Goal: Task Accomplishment & Management: Use online tool/utility

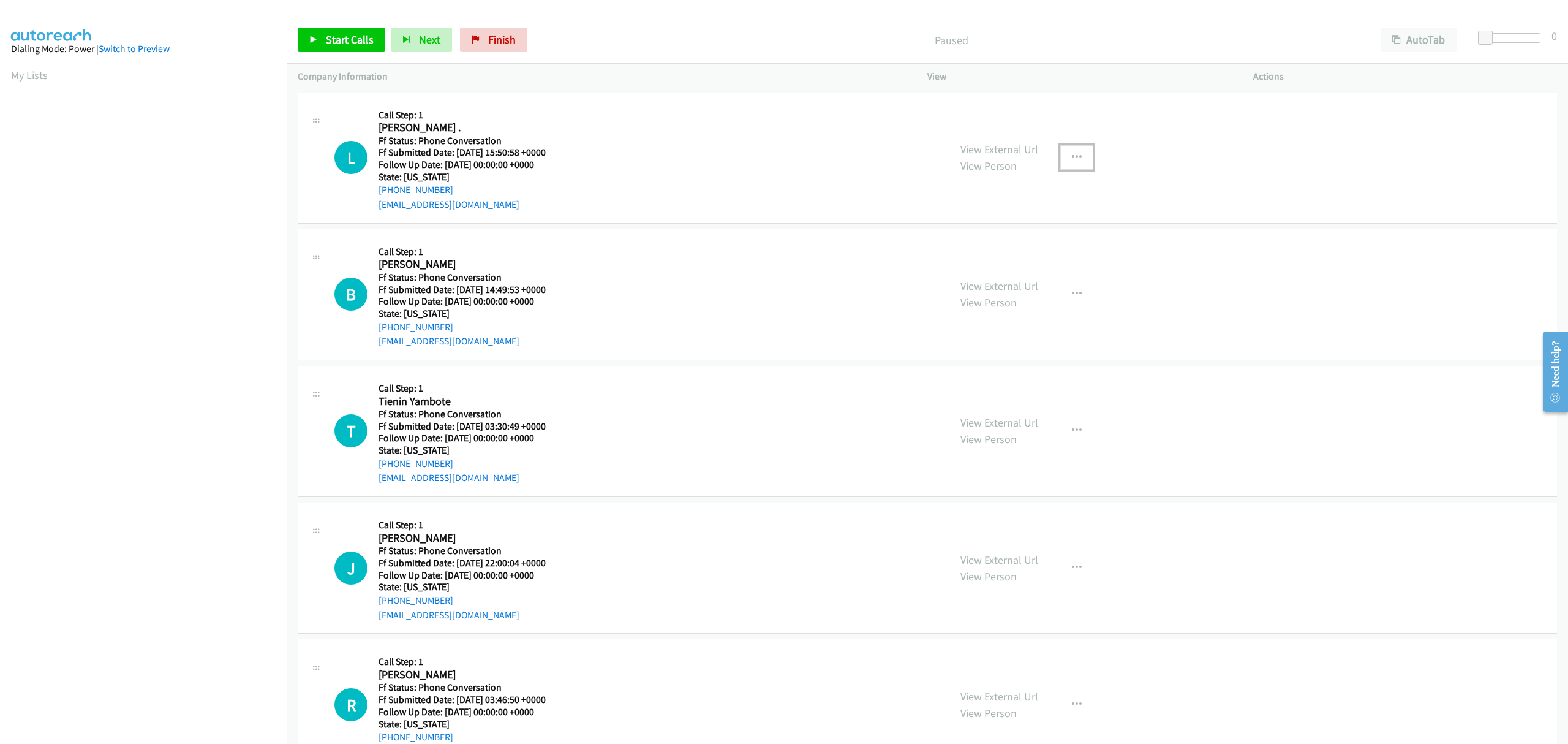
click at [1075, 155] on icon "button" at bounding box center [1076, 156] width 9 height 9
click at [974, 235] on link "Skip Call" at bounding box center [1011, 238] width 163 height 25
click at [1072, 286] on button "button" at bounding box center [1076, 294] width 33 height 25
click at [987, 375] on link "Skip Call" at bounding box center [1011, 374] width 163 height 25
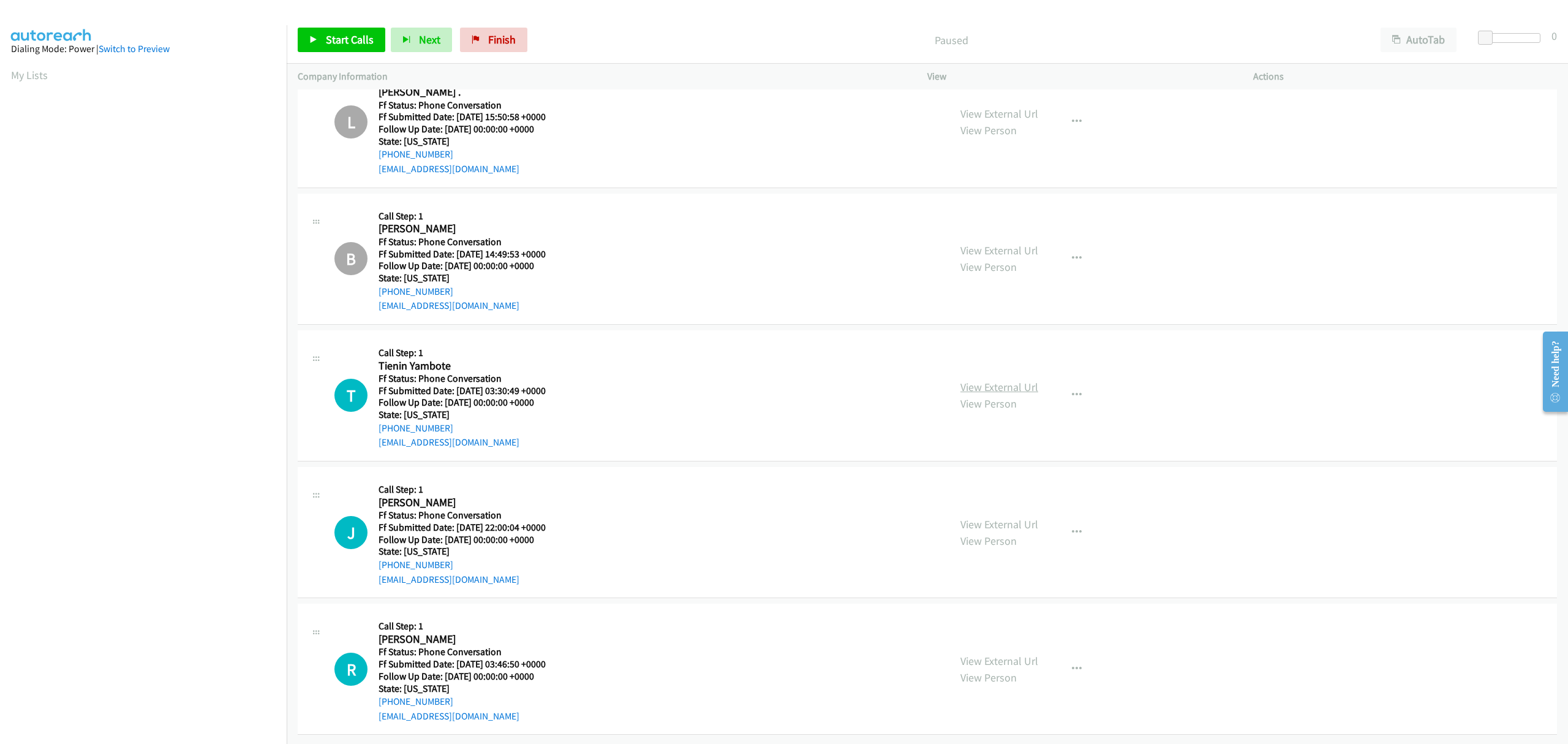
drag, startPoint x: 1012, startPoint y: 365, endPoint x: 976, endPoint y: 375, distance: 37.4
click at [1072, 254] on icon "button" at bounding box center [1076, 258] width 9 height 9
click at [976, 328] on link "Skip Call" at bounding box center [1011, 339] width 163 height 25
click at [1072, 390] on icon "button" at bounding box center [1076, 394] width 9 height 9
click at [973, 464] on link "Skip Call" at bounding box center [1011, 475] width 163 height 25
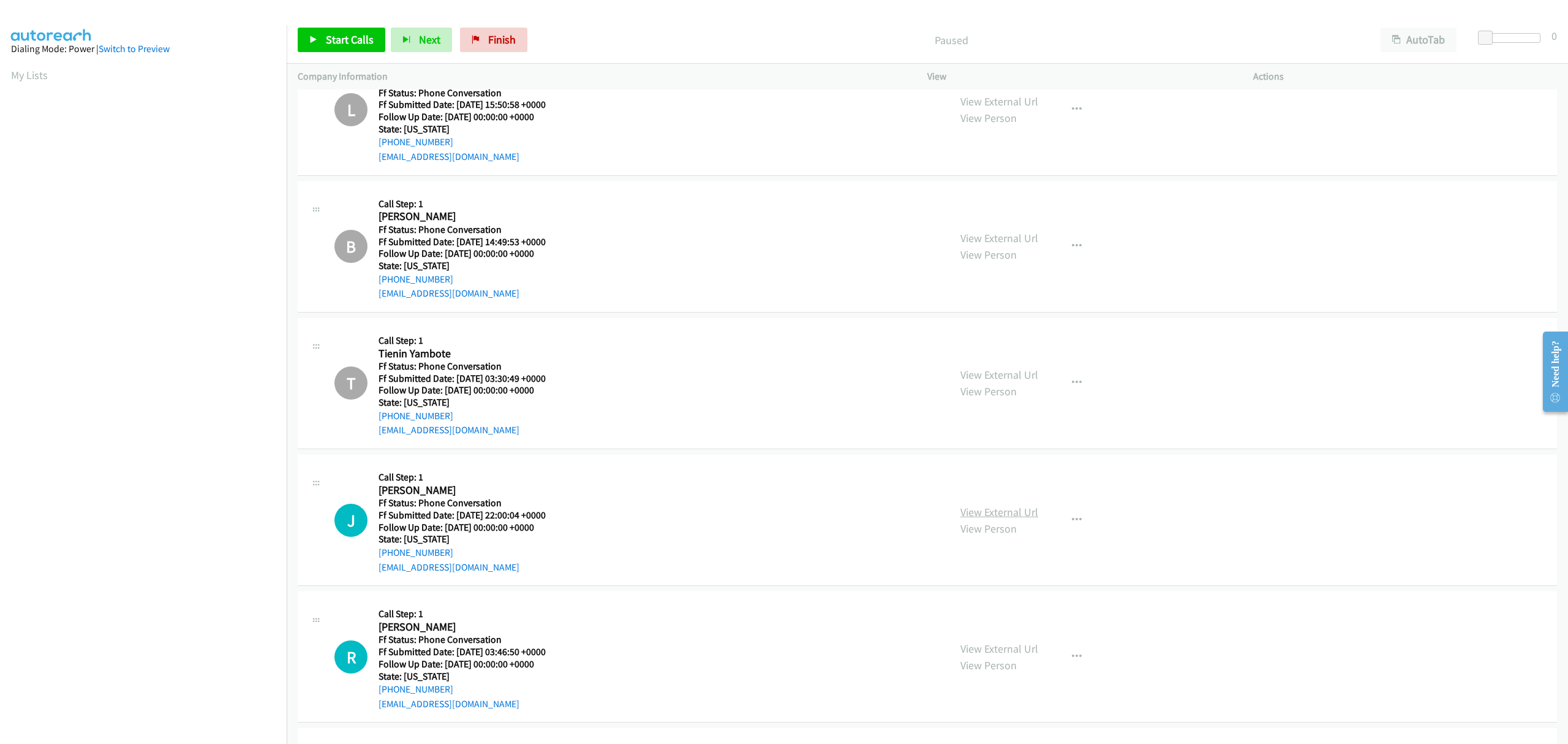
drag, startPoint x: 1000, startPoint y: 503, endPoint x: 998, endPoint y: 511, distance: 8.2
click at [1064, 520] on button "button" at bounding box center [1076, 520] width 33 height 25
click at [964, 599] on link "Skip Call" at bounding box center [1011, 599] width 163 height 25
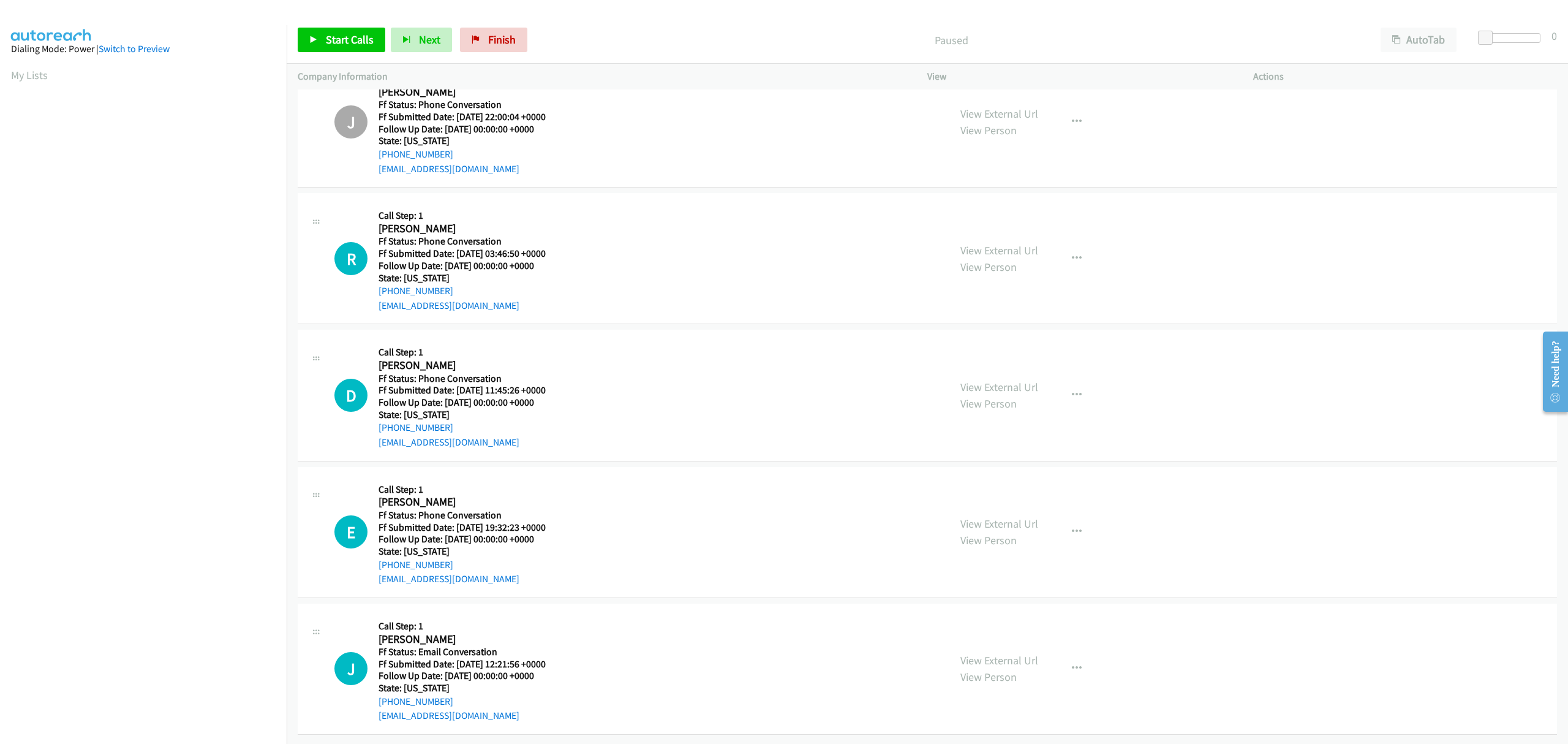
scroll to position [375, 0]
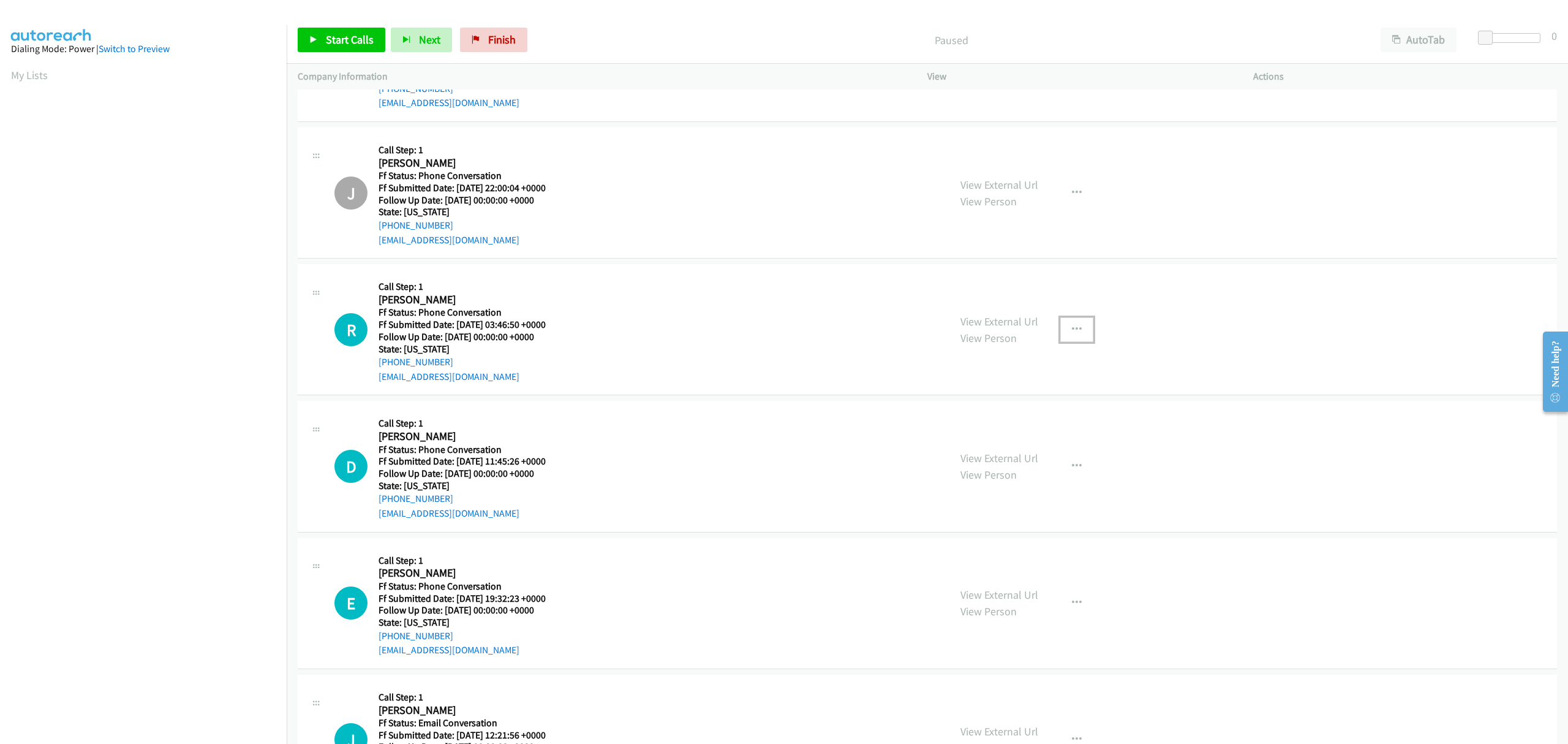
click at [1074, 328] on icon "button" at bounding box center [1076, 329] width 9 height 9
click at [966, 407] on link "Skip Call" at bounding box center [1011, 409] width 163 height 25
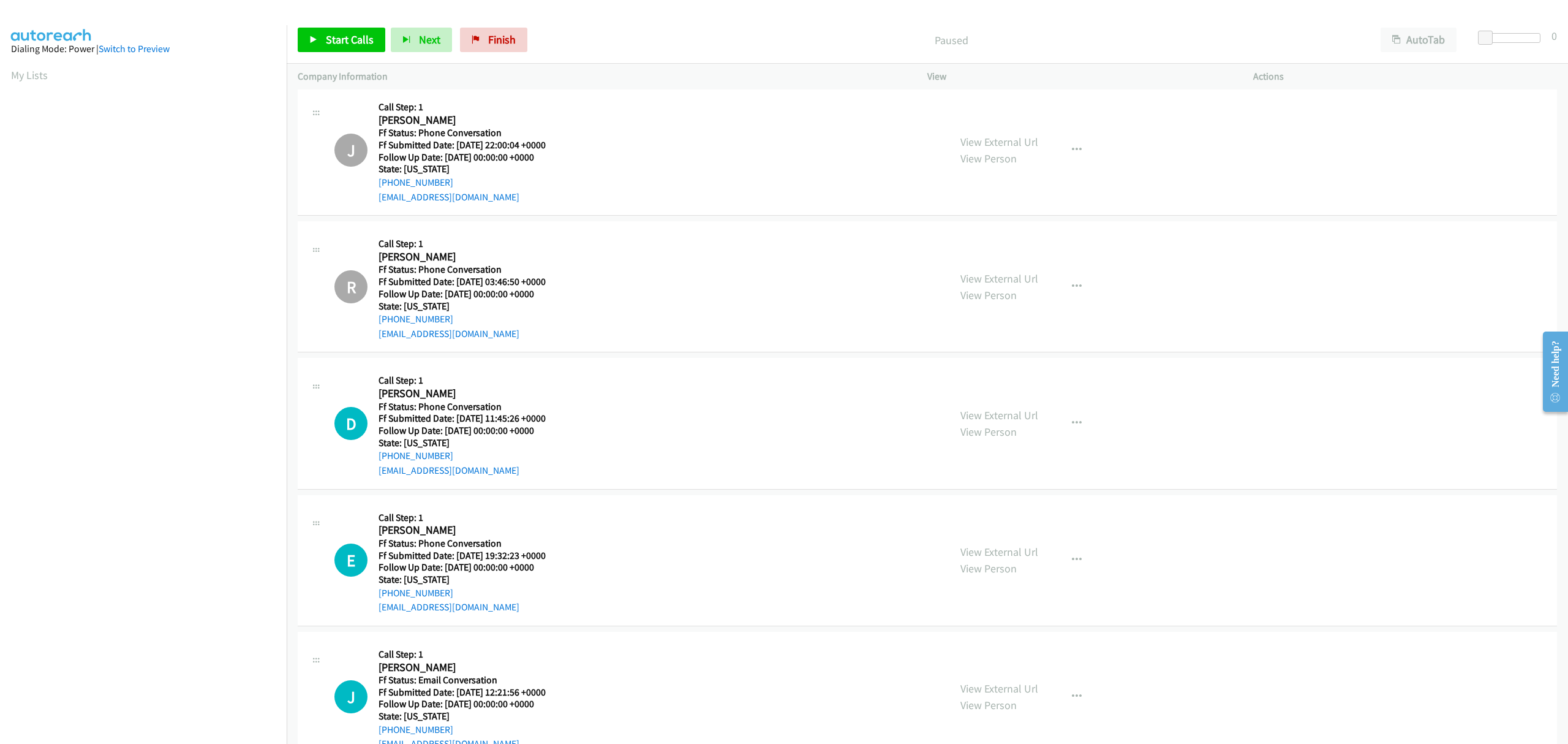
scroll to position [459, 0]
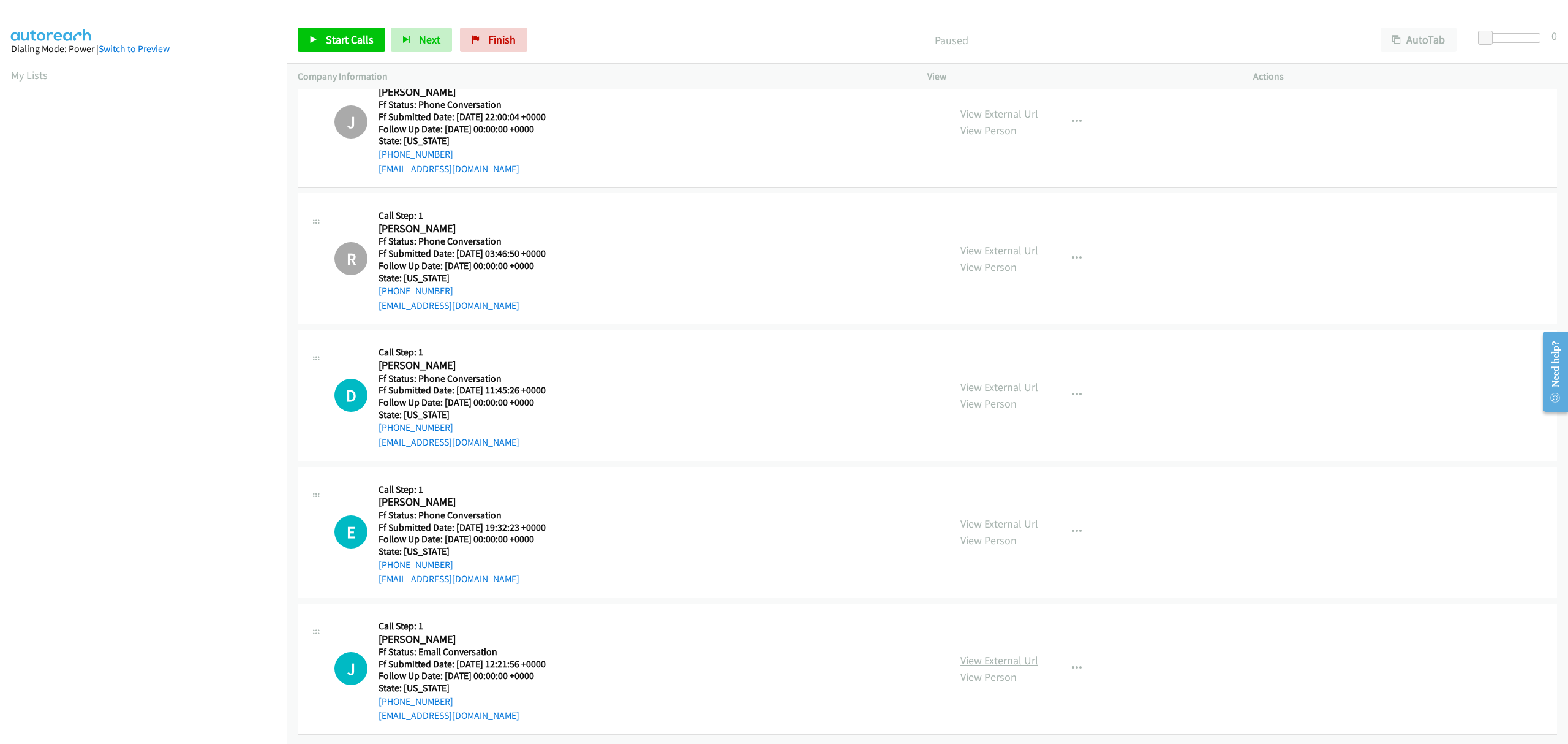
drag, startPoint x: 1010, startPoint y: 647, endPoint x: 1005, endPoint y: 652, distance: 7.1
click at [316, 39] on icon at bounding box center [314, 40] width 9 height 9
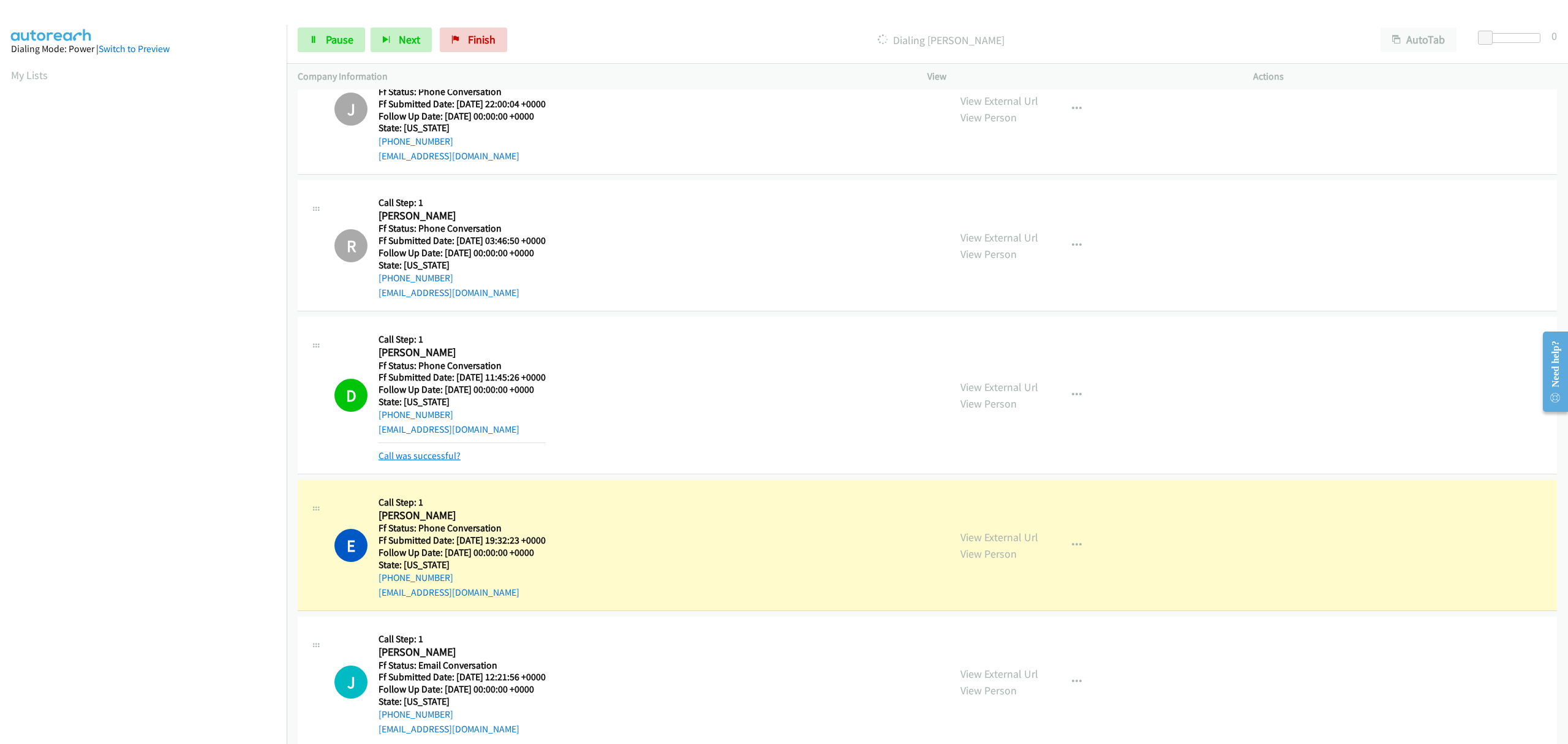
click at [442, 459] on link "Call was successful?" at bounding box center [420, 456] width 82 height 12
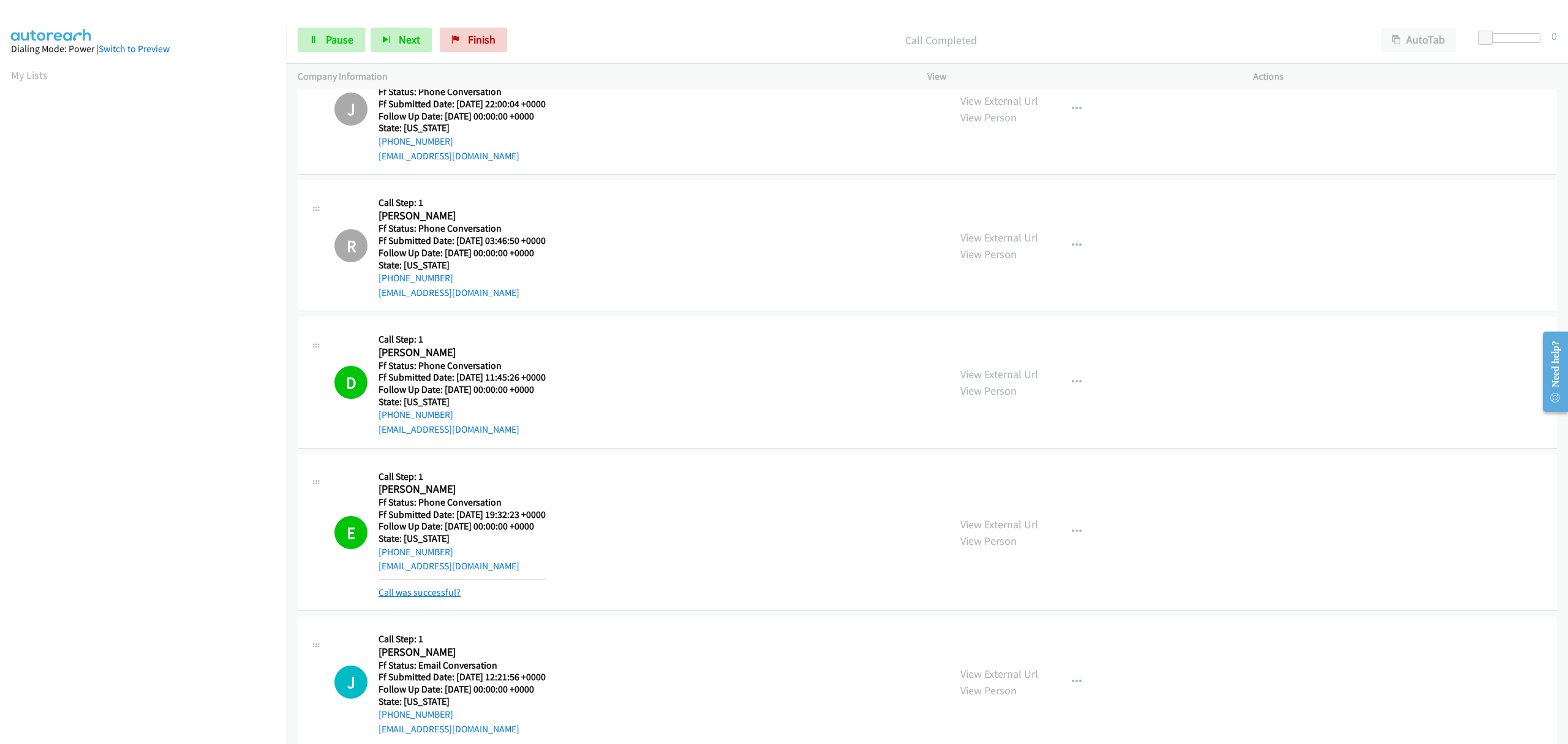
click at [437, 596] on link "Call was successful?" at bounding box center [420, 593] width 82 height 12
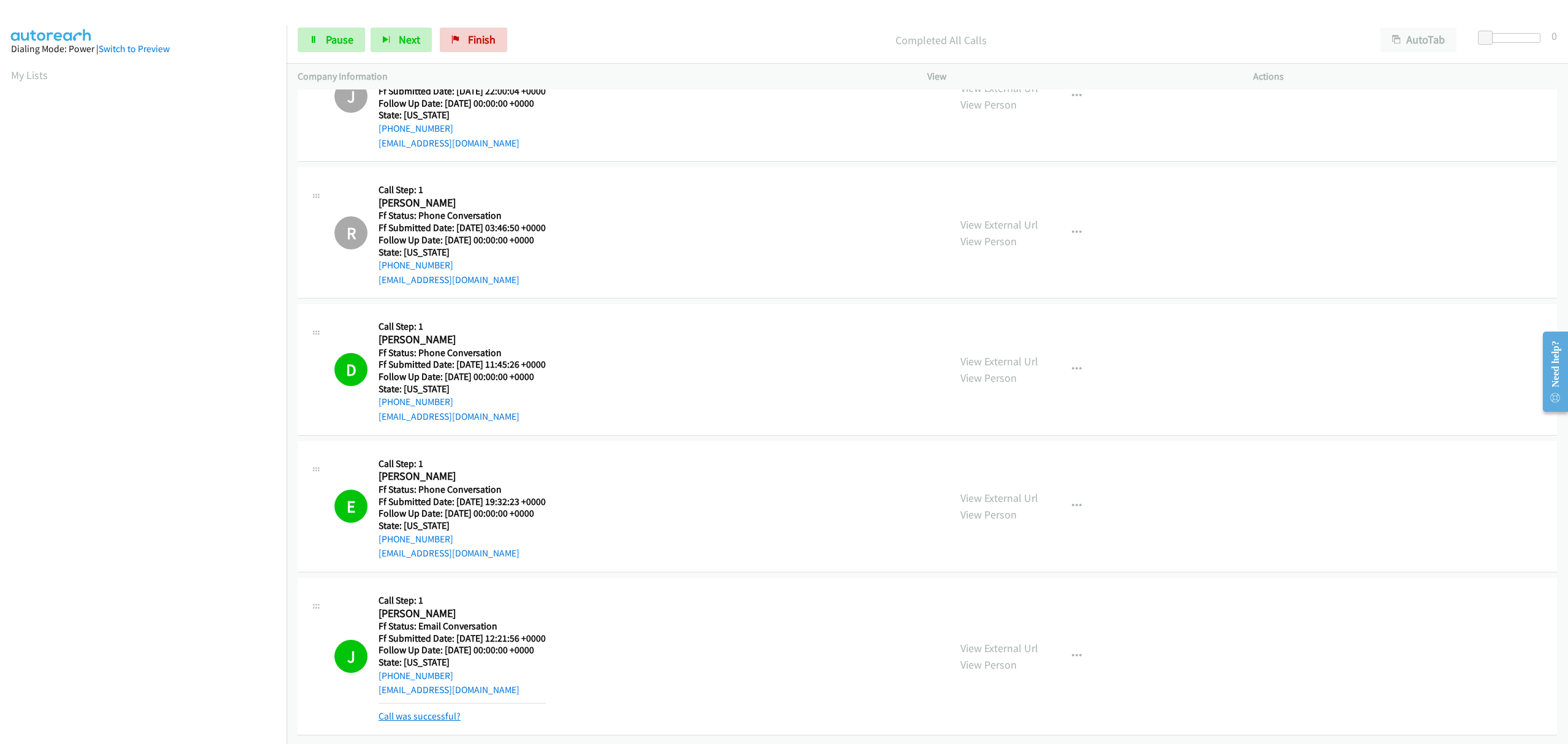
click at [427, 710] on link "Call was successful?" at bounding box center [420, 716] width 82 height 12
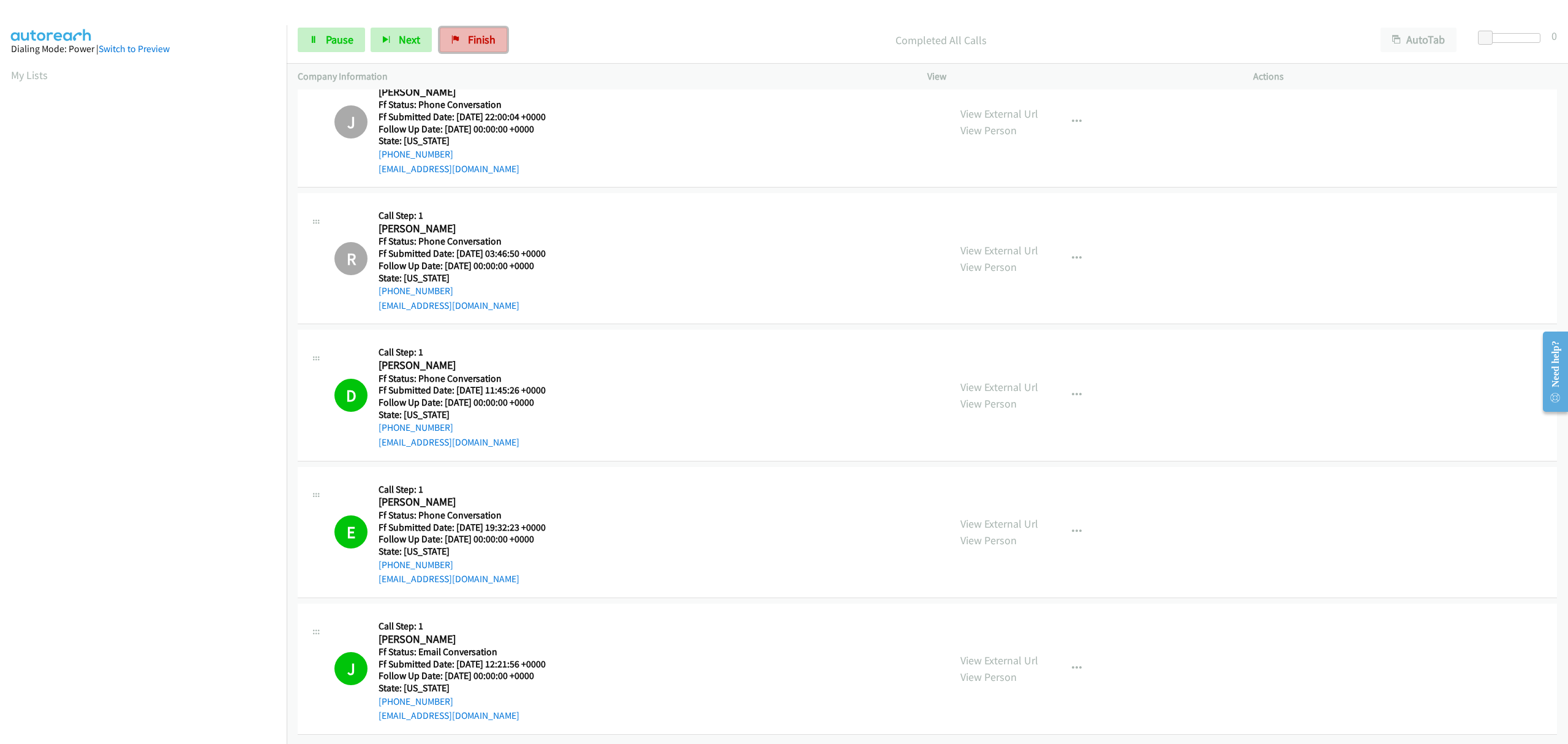
click at [480, 34] on span "Finish" at bounding box center [481, 39] width 27 height 14
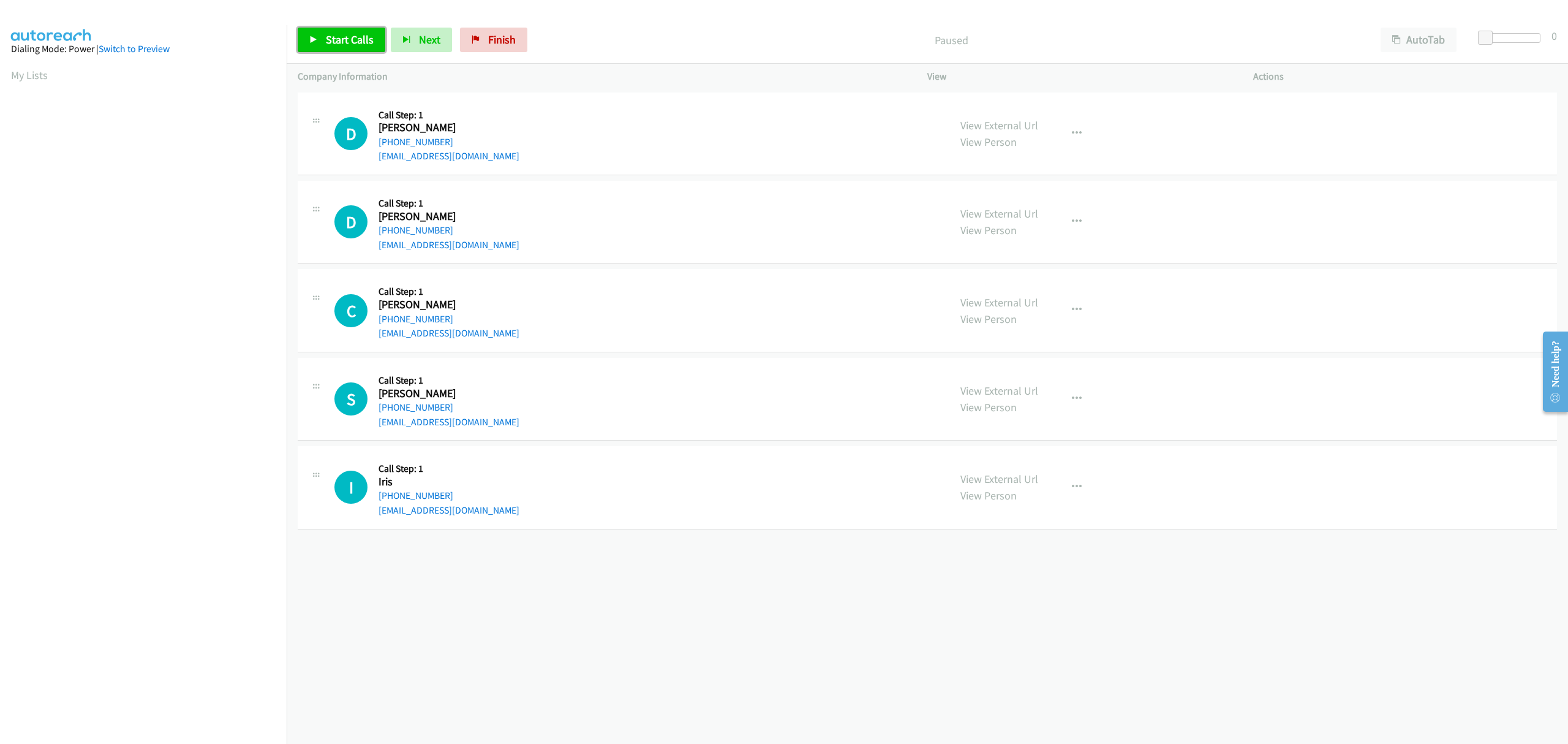
click at [353, 42] on span "Start Calls" at bounding box center [350, 39] width 48 height 14
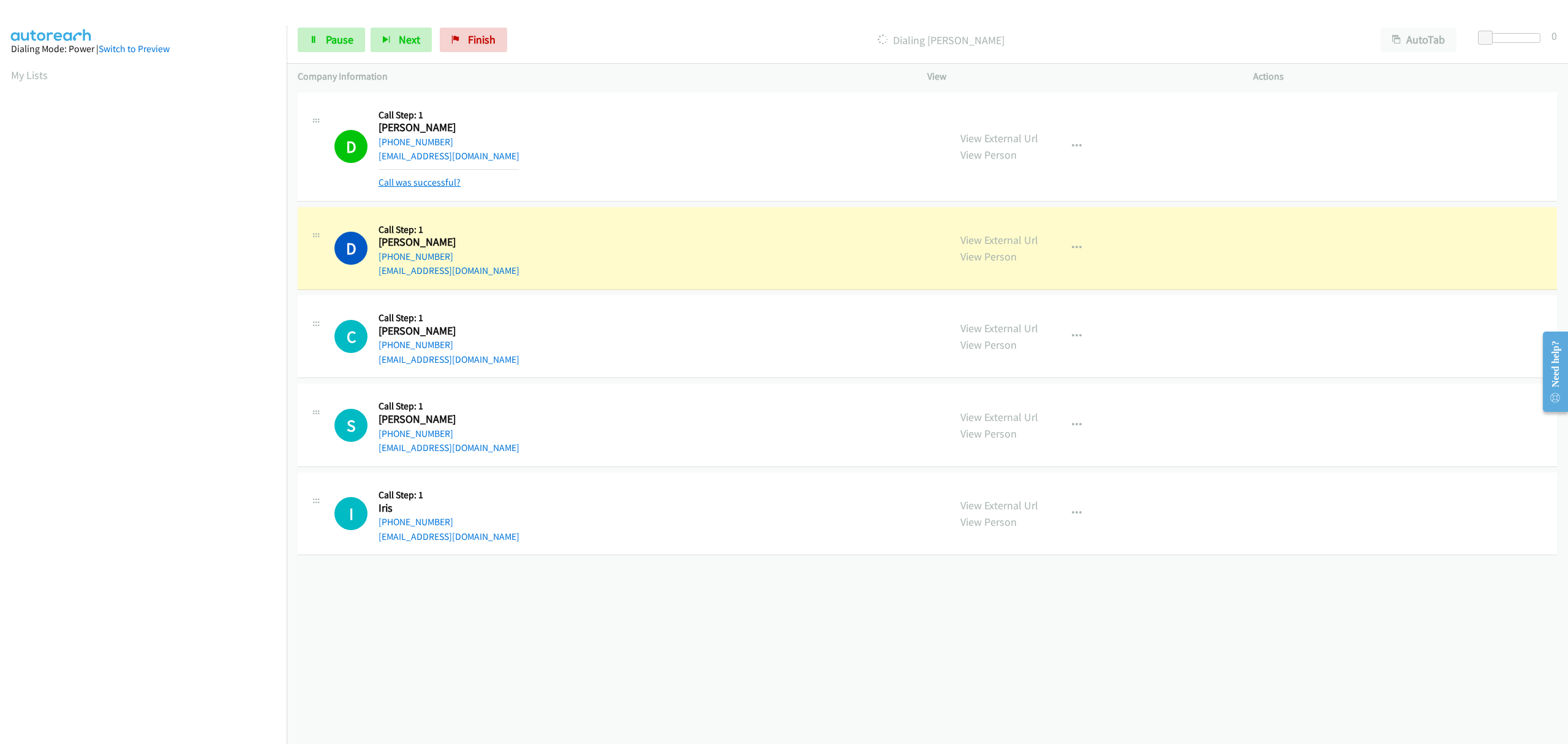
click at [420, 183] on link "Call was successful?" at bounding box center [420, 182] width 82 height 12
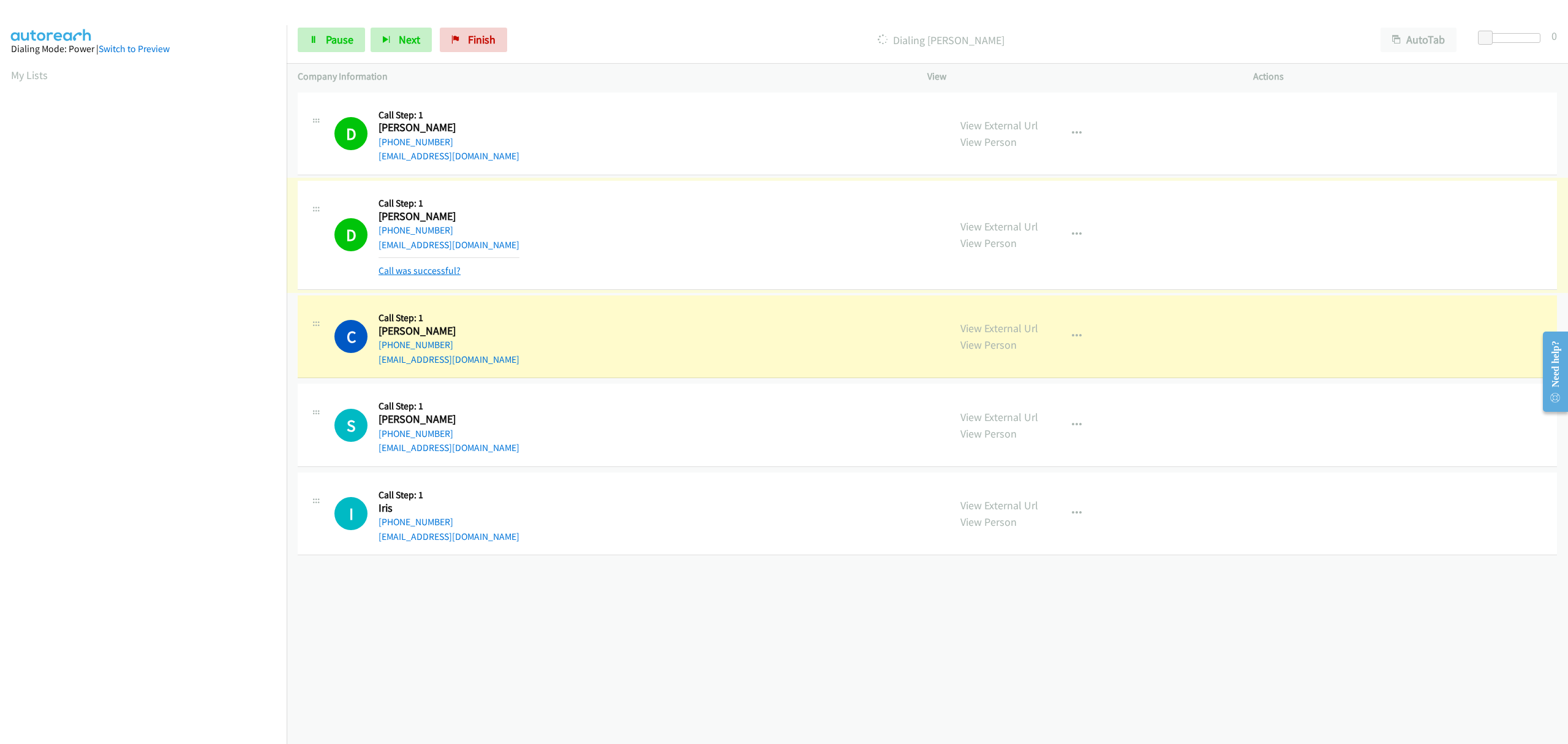
click at [450, 269] on link "Call was successful?" at bounding box center [420, 271] width 82 height 12
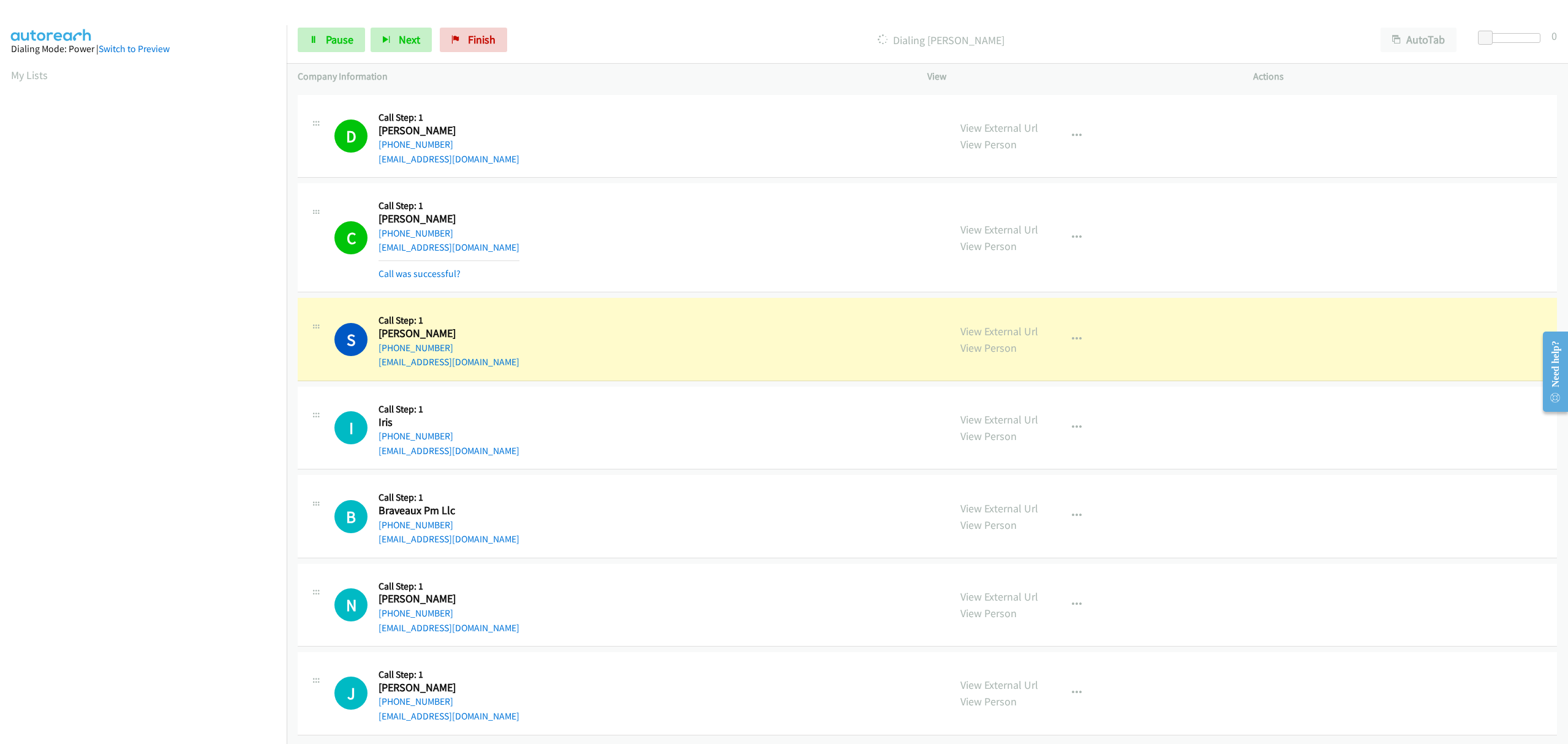
scroll to position [98, 0]
click at [436, 268] on link "Call was successful?" at bounding box center [420, 274] width 82 height 12
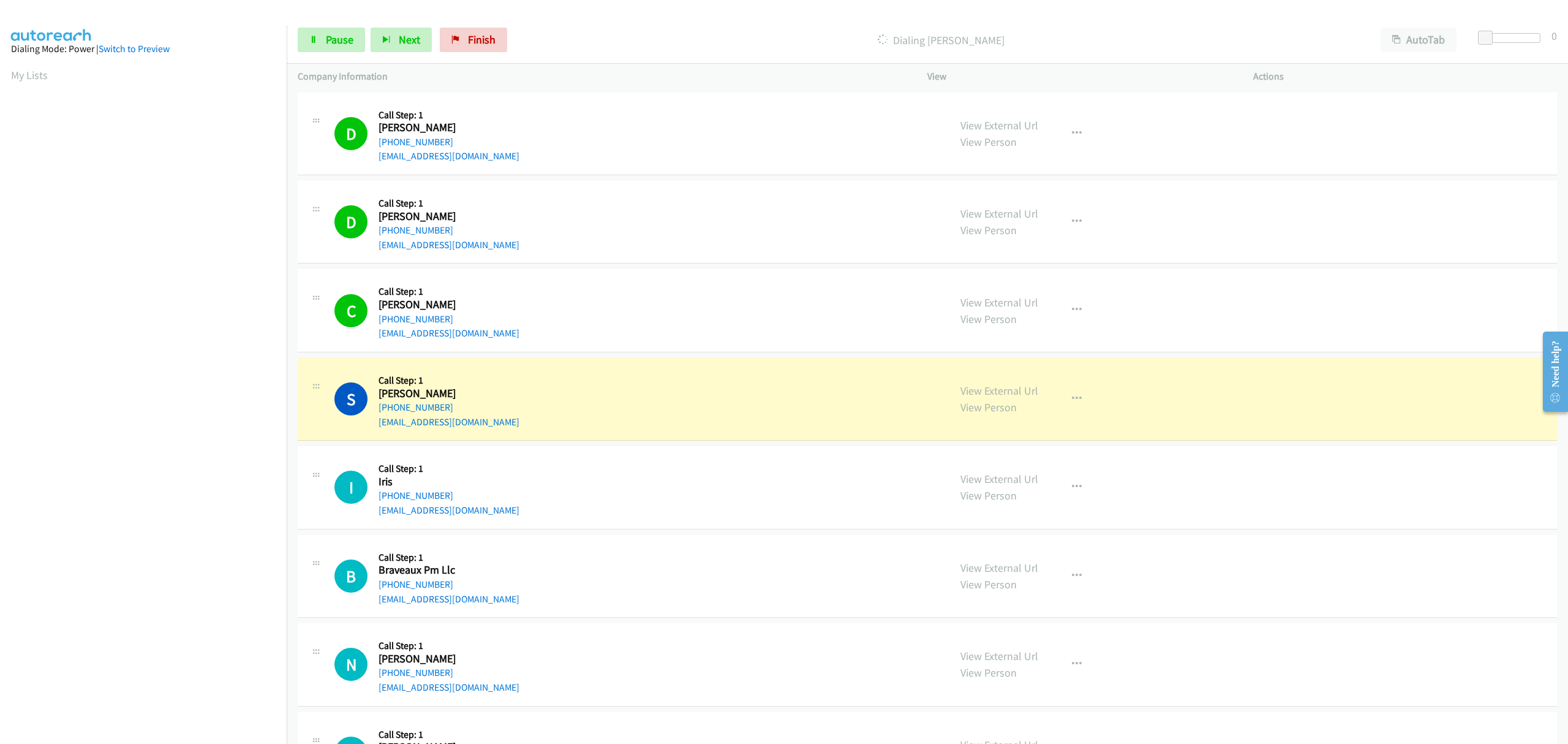
scroll to position [0, 3]
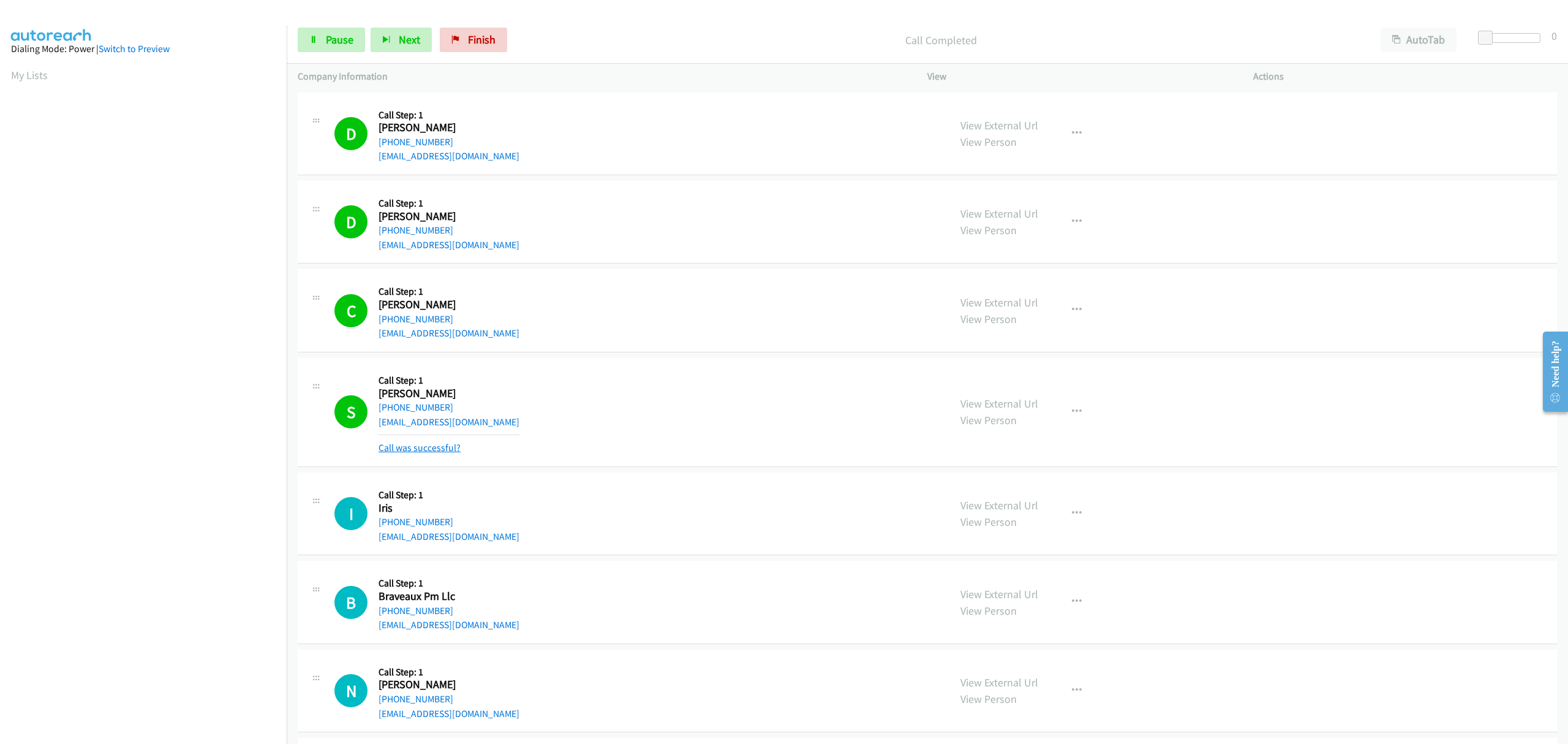
click at [444, 452] on link "Call was successful?" at bounding box center [420, 448] width 82 height 12
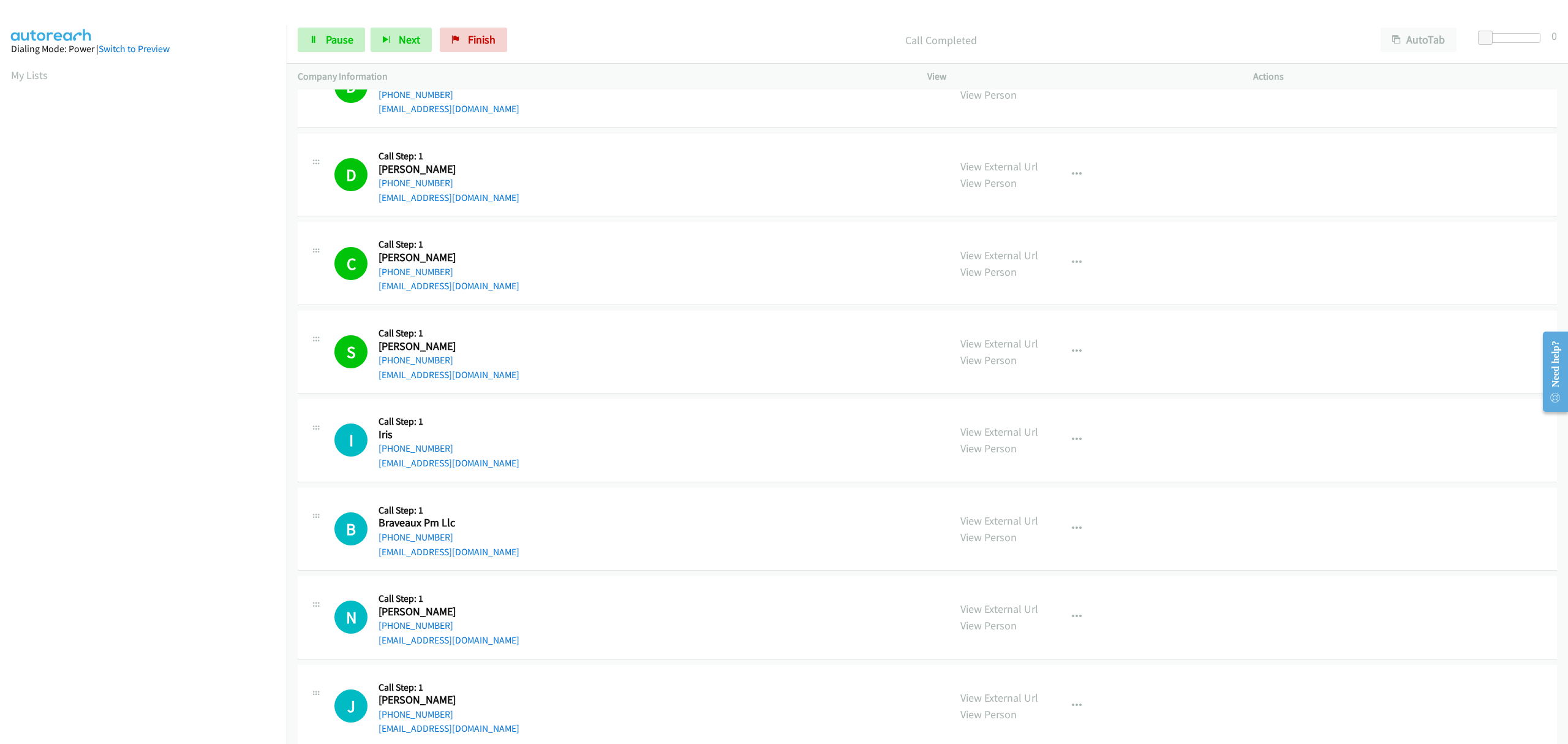
scroll to position [73, 0]
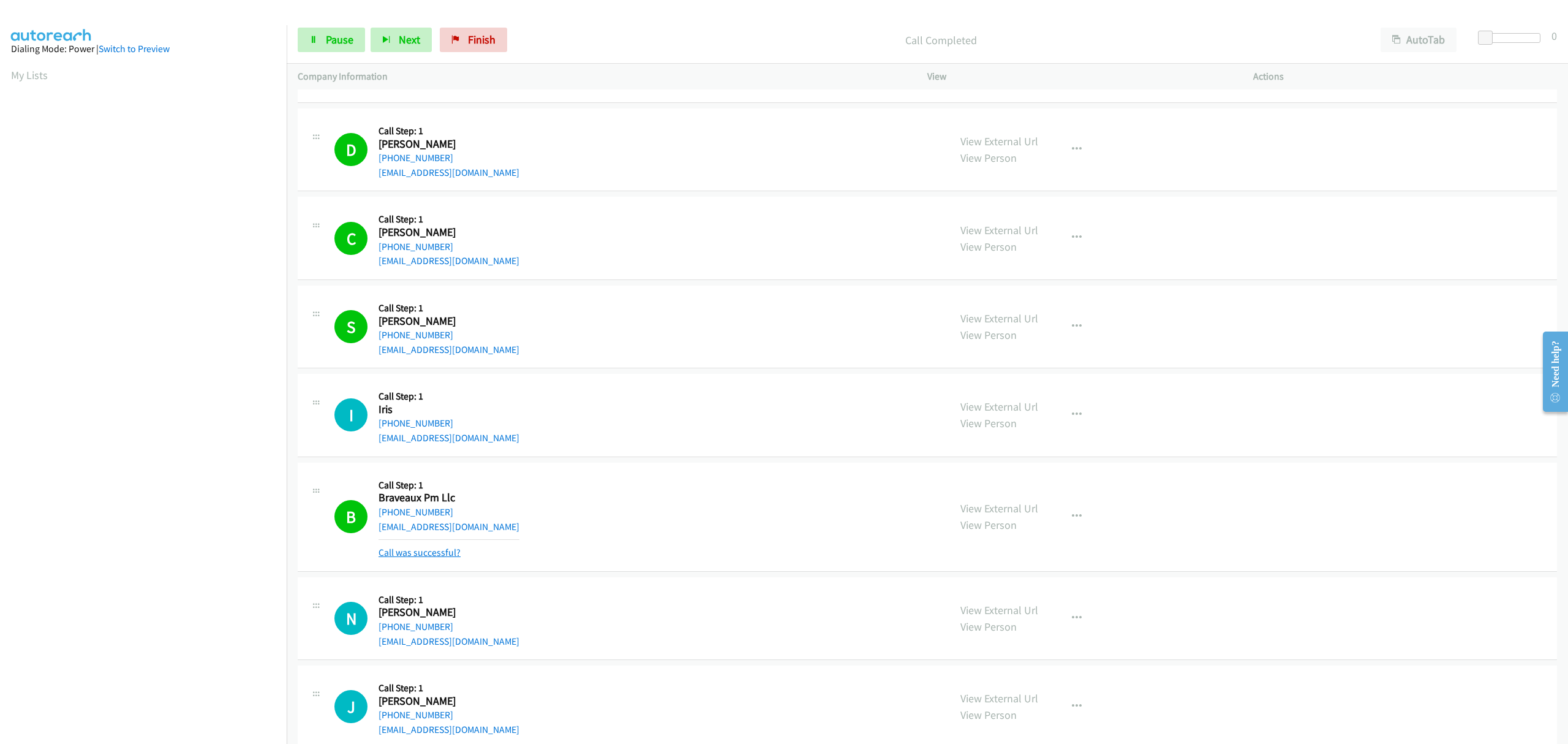
click at [442, 550] on link "Call was successful?" at bounding box center [420, 552] width 82 height 12
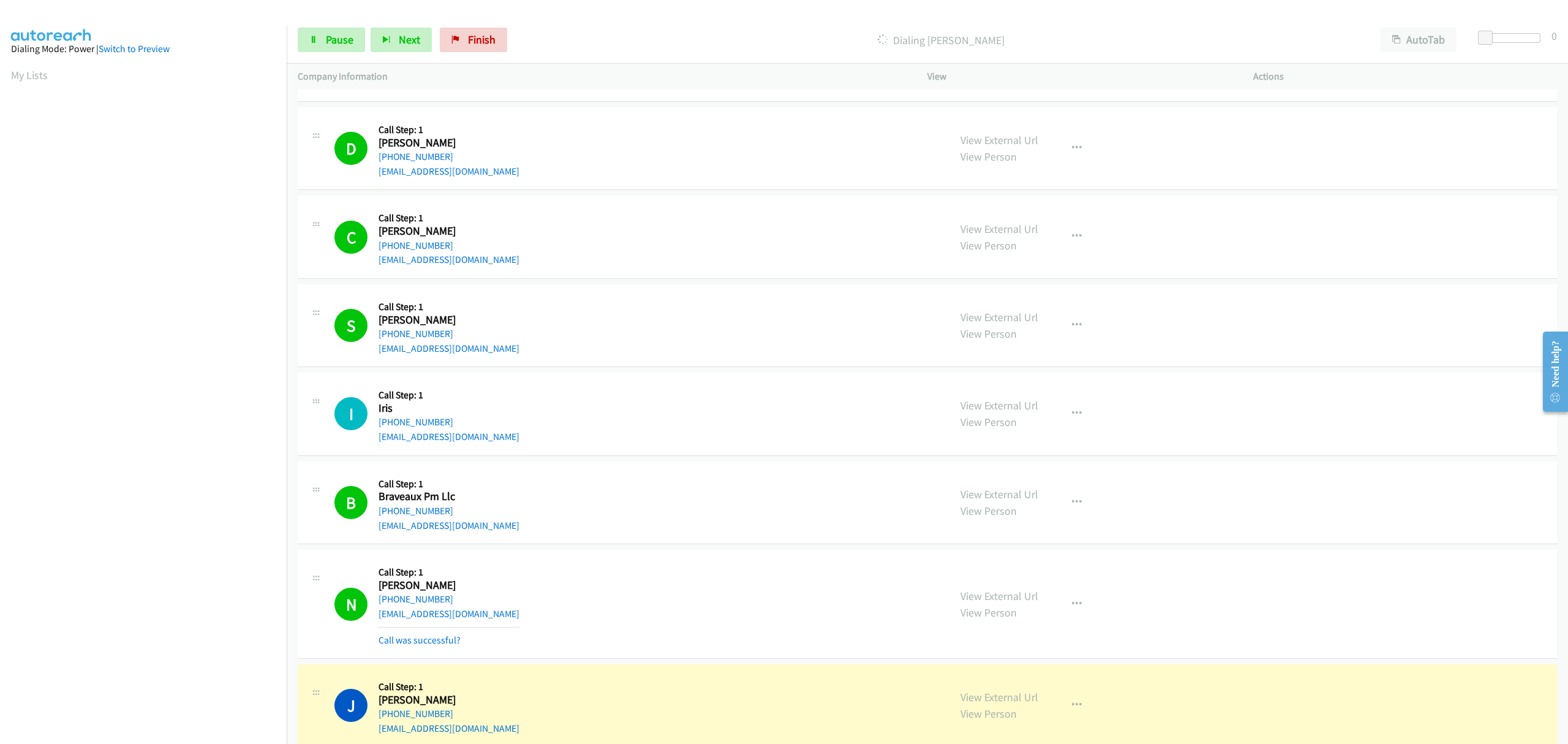
scroll to position [224, 0]
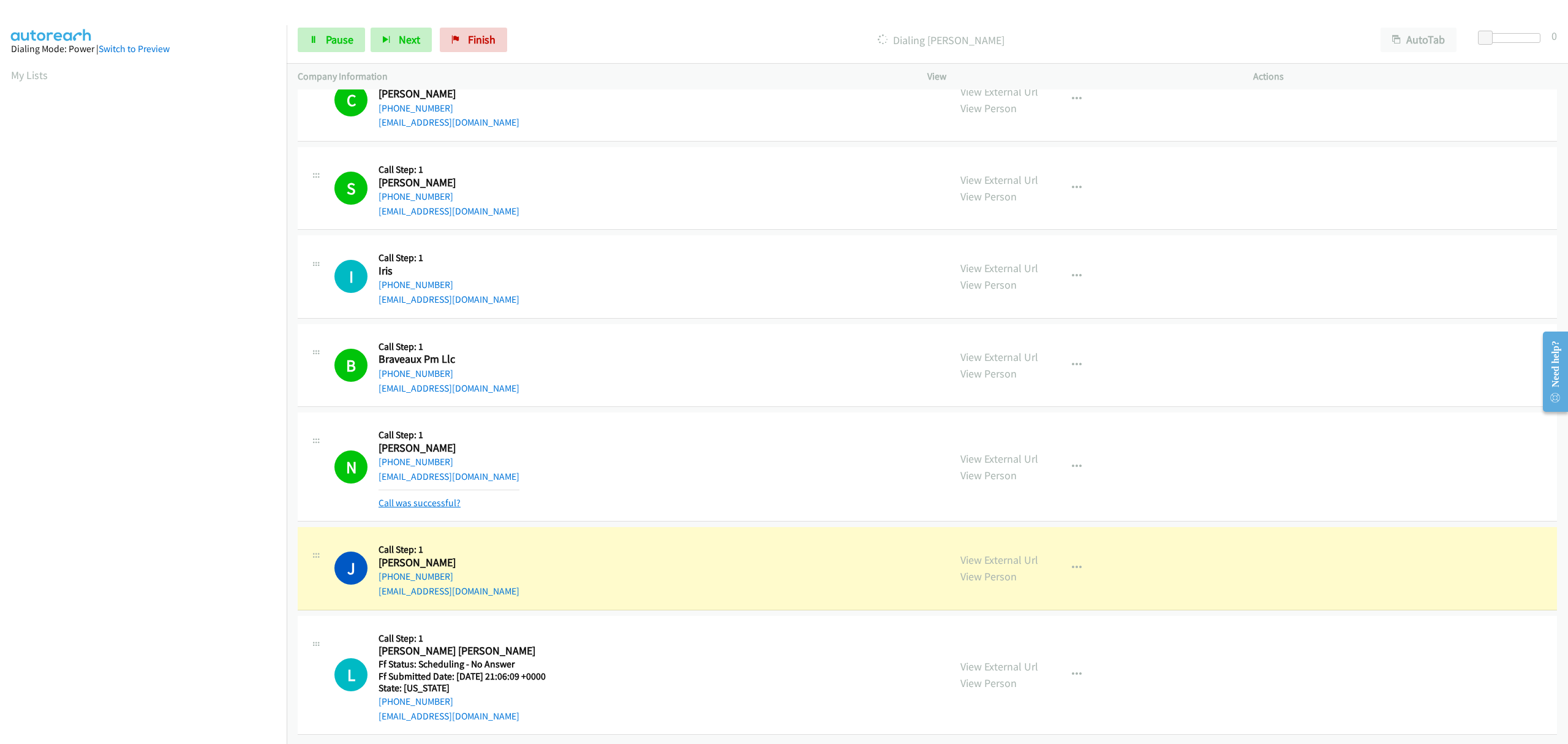
click at [445, 497] on link "Call was successful?" at bounding box center [420, 503] width 82 height 12
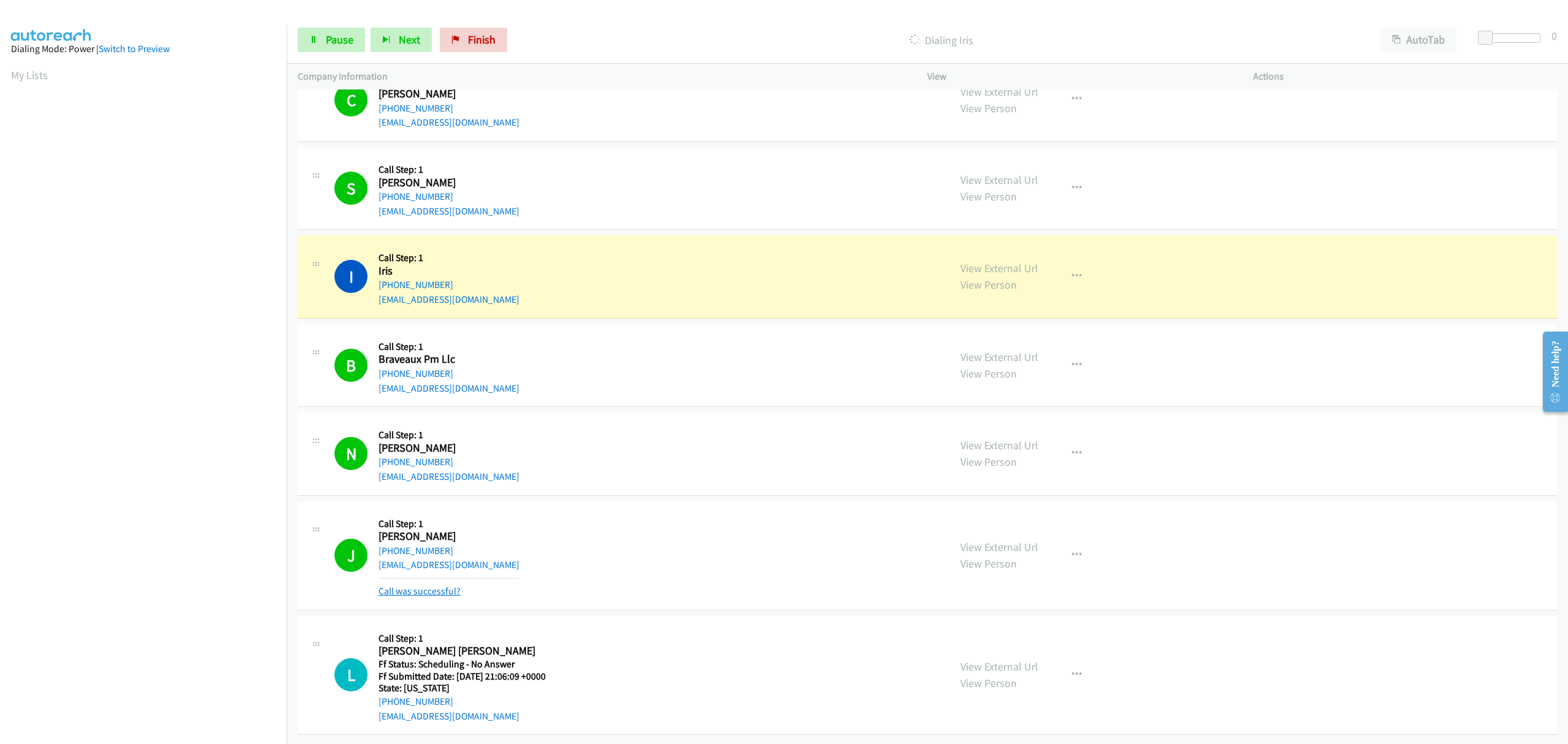
click at [437, 585] on link "Call was successful?" at bounding box center [420, 591] width 82 height 12
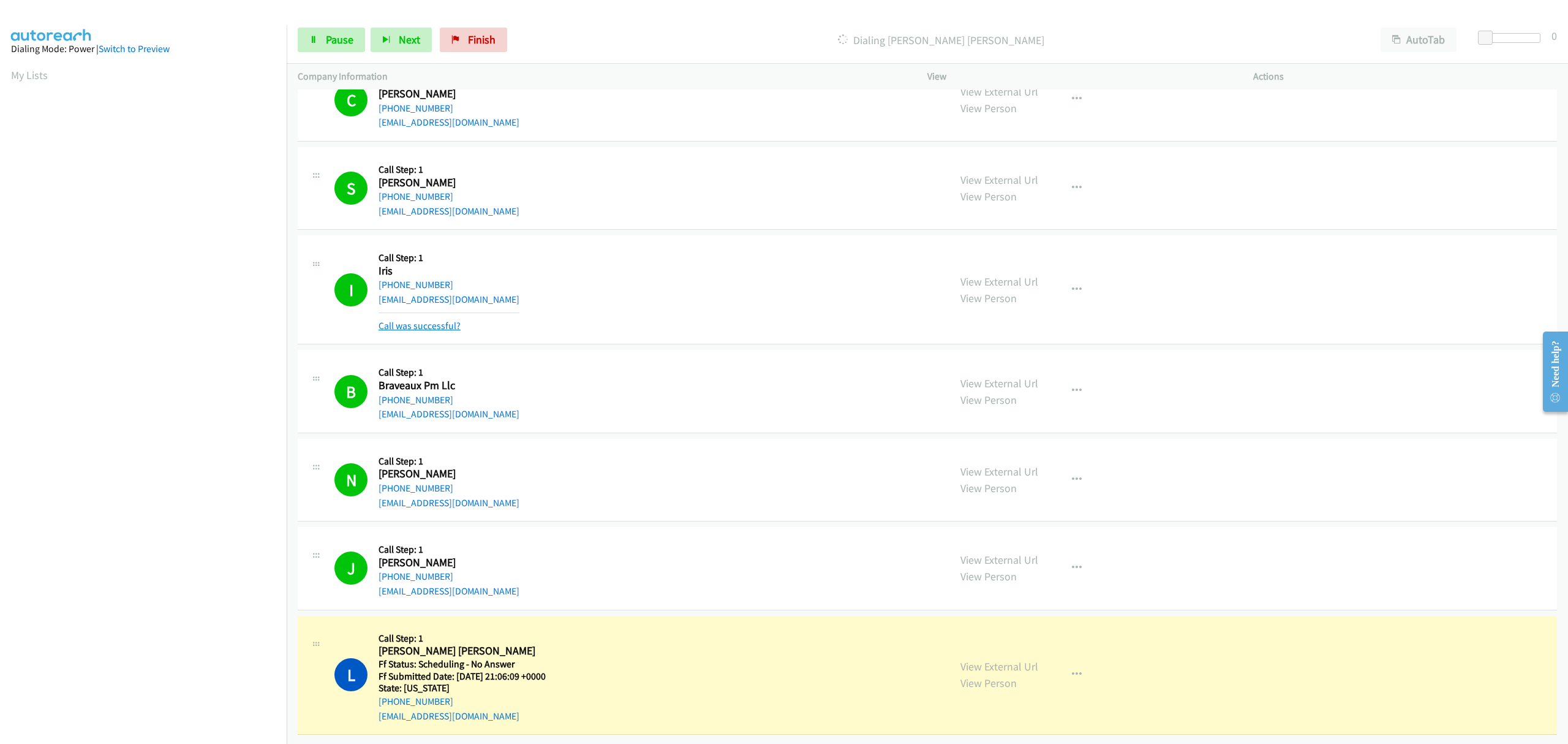
click at [432, 320] on link "Call was successful?" at bounding box center [420, 326] width 82 height 12
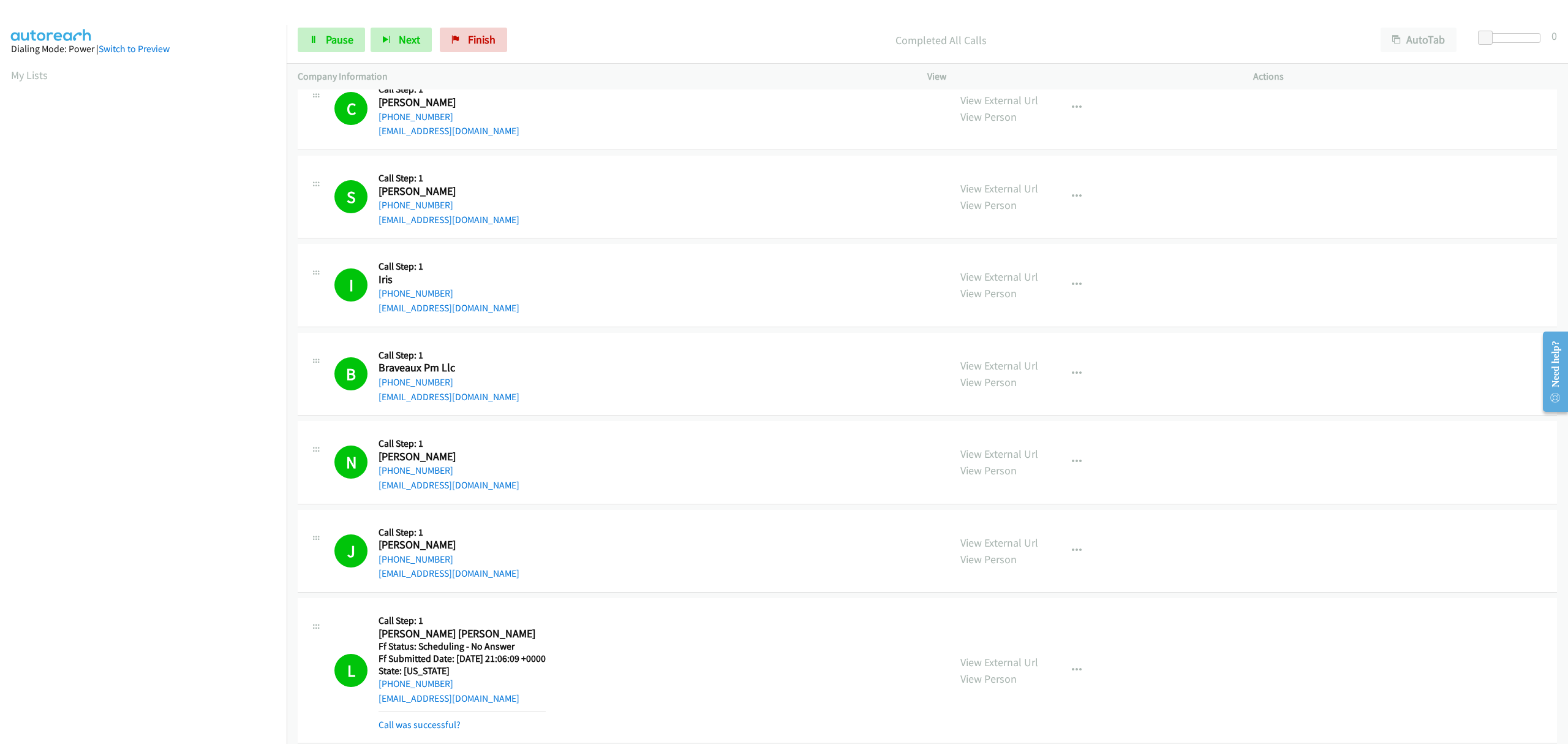
scroll to position [263, 0]
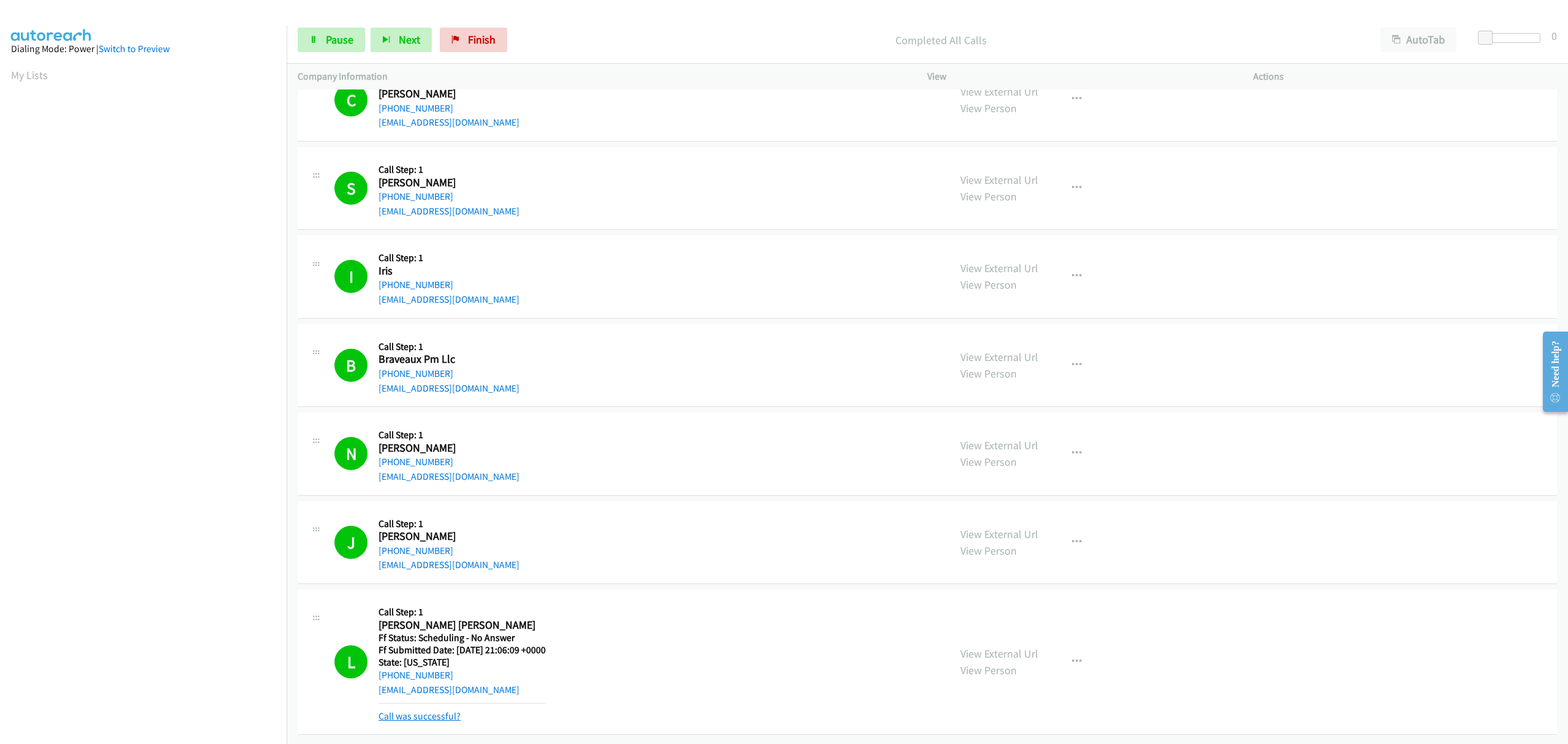
click at [442, 710] on link "Call was successful?" at bounding box center [420, 716] width 82 height 12
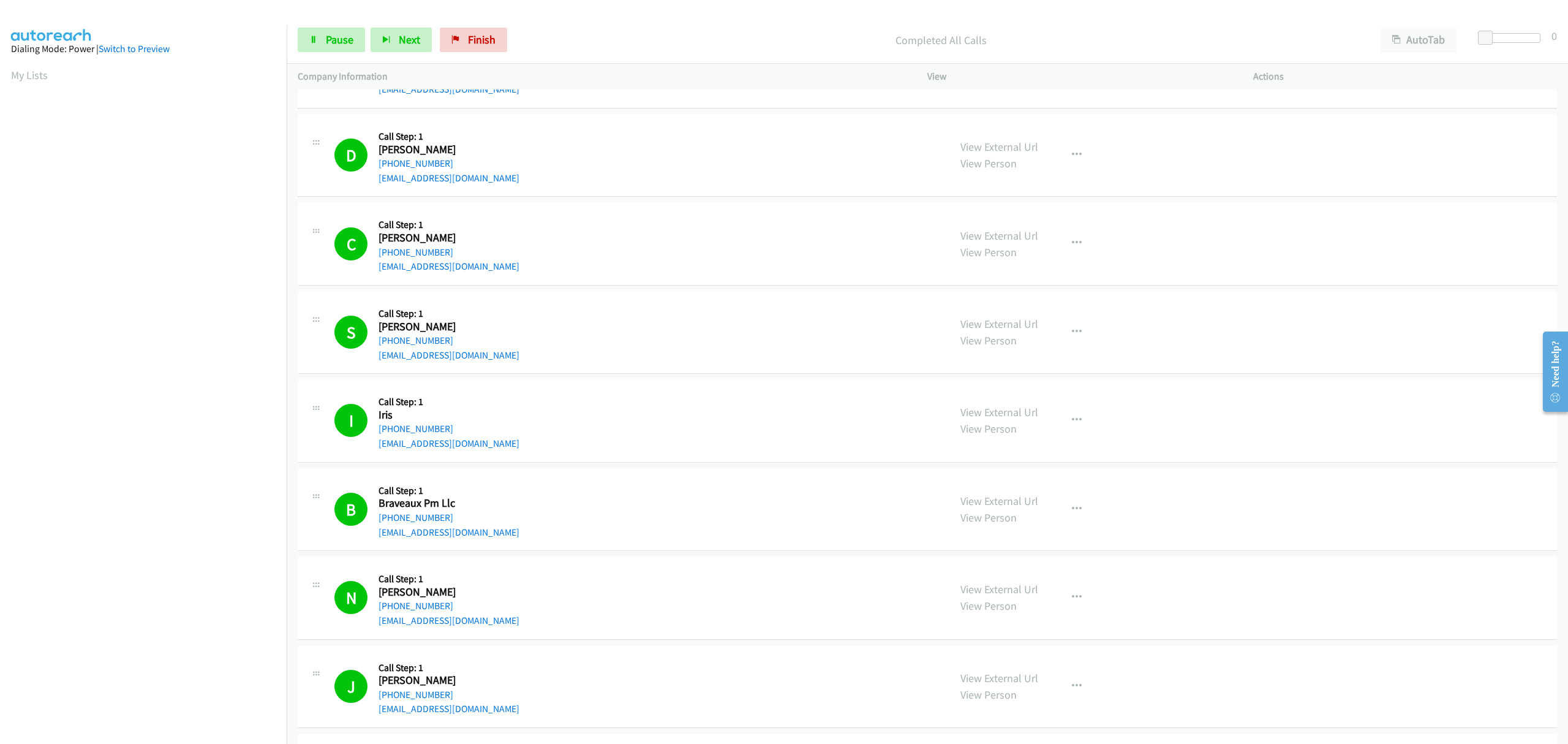
scroll to position [0, 0]
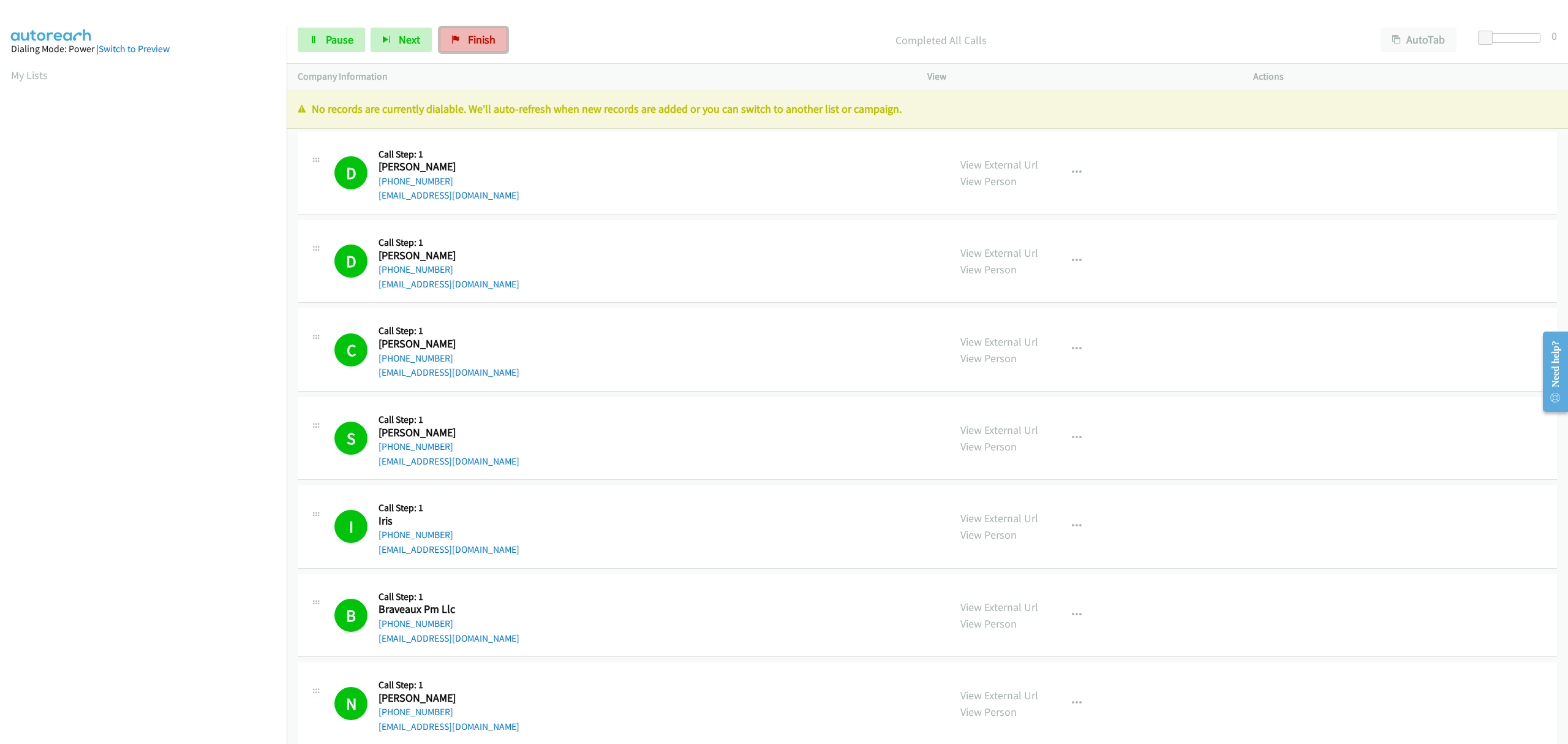
drag, startPoint x: 486, startPoint y: 32, endPoint x: 848, endPoint y: 44, distance: 362.2
click at [485, 32] on span "Finish" at bounding box center [481, 39] width 27 height 14
